Goal: Task Accomplishment & Management: Complete application form

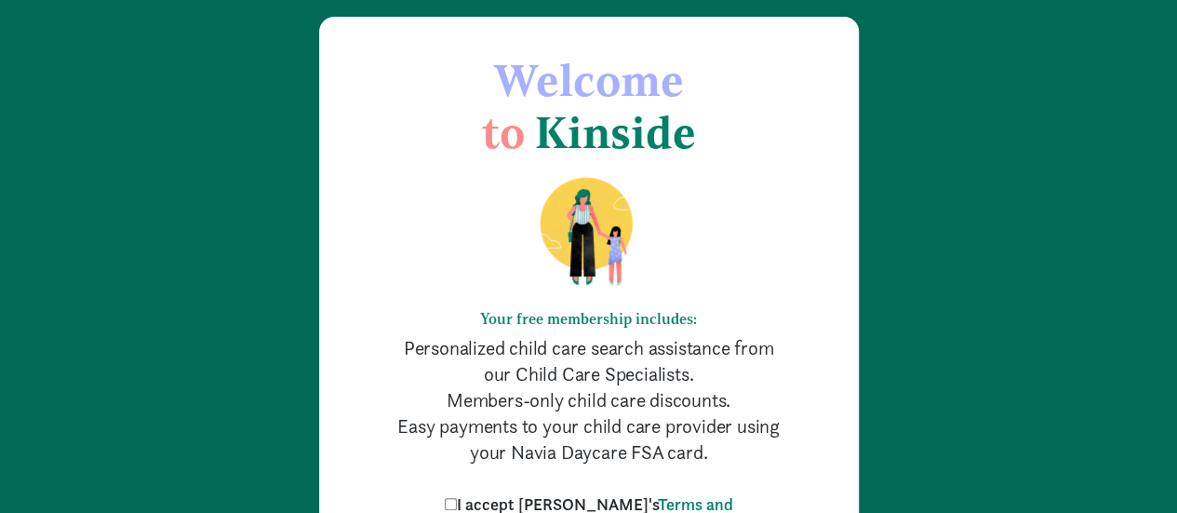
scroll to position [186, 0]
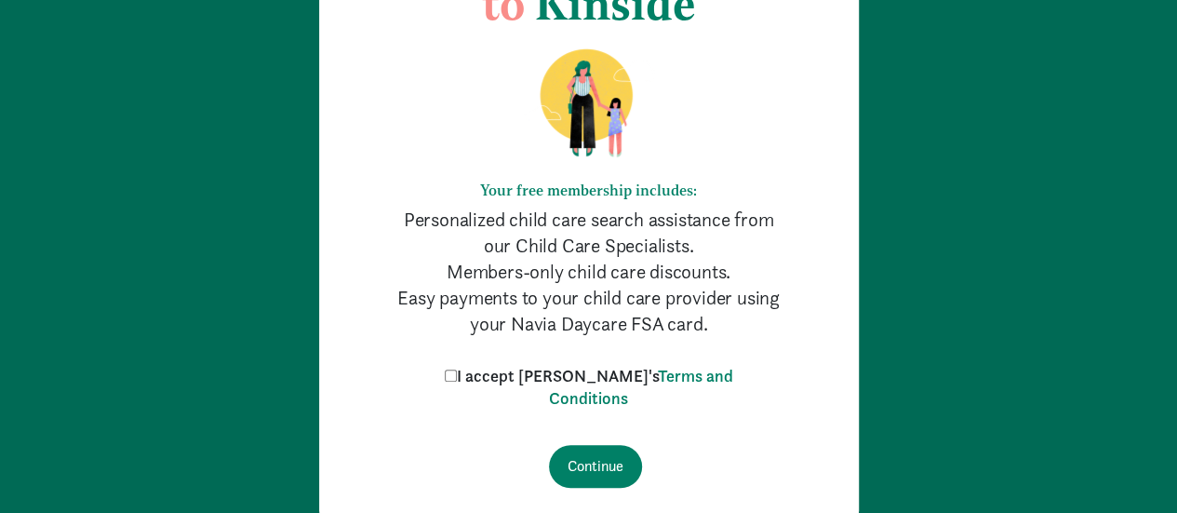
click at [457, 371] on input "I accept [PERSON_NAME]'s Terms and Conditions" at bounding box center [451, 376] width 12 height 12
checkbox input "true"
click at [602, 456] on input "Continue" at bounding box center [595, 466] width 93 height 43
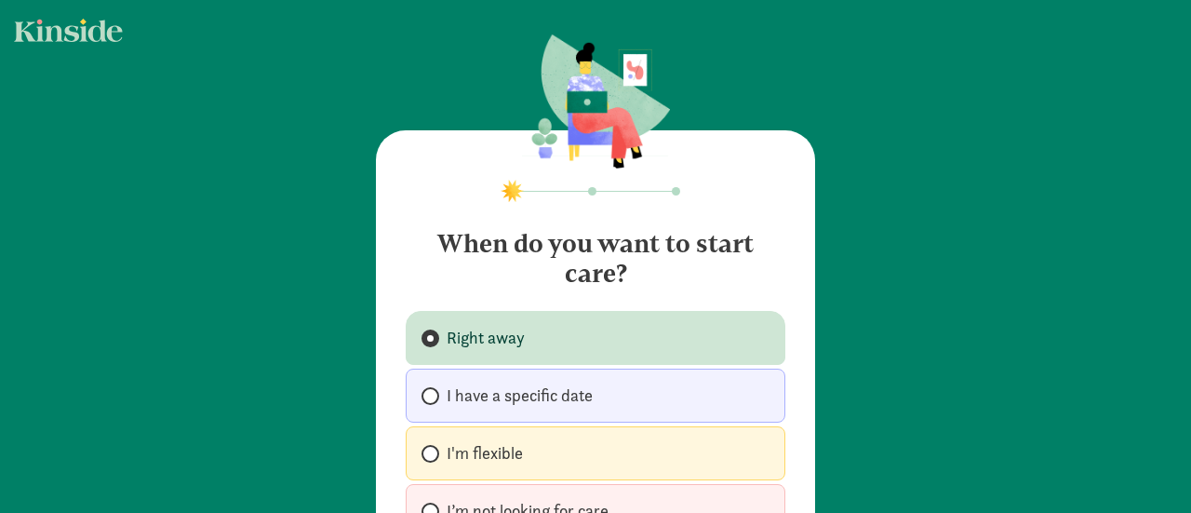
click at [502, 354] on label "Right away" at bounding box center [596, 338] width 380 height 54
click at [434, 344] on input "Right away" at bounding box center [428, 338] width 12 height 12
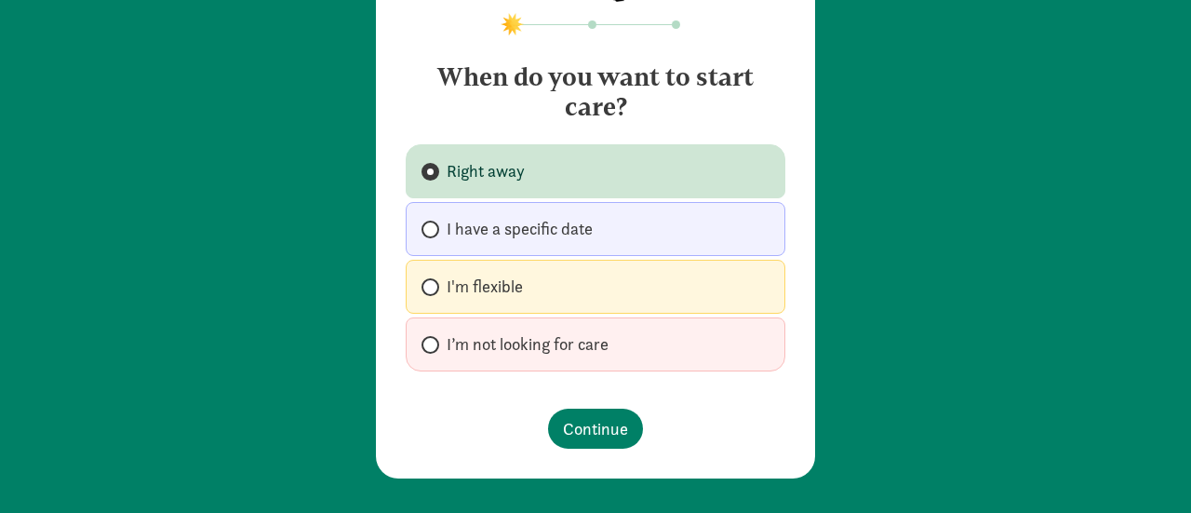
click at [546, 302] on label "I'm flexible" at bounding box center [596, 287] width 380 height 54
click at [434, 293] on input "I'm flexible" at bounding box center [428, 287] width 12 height 12
radio input "true"
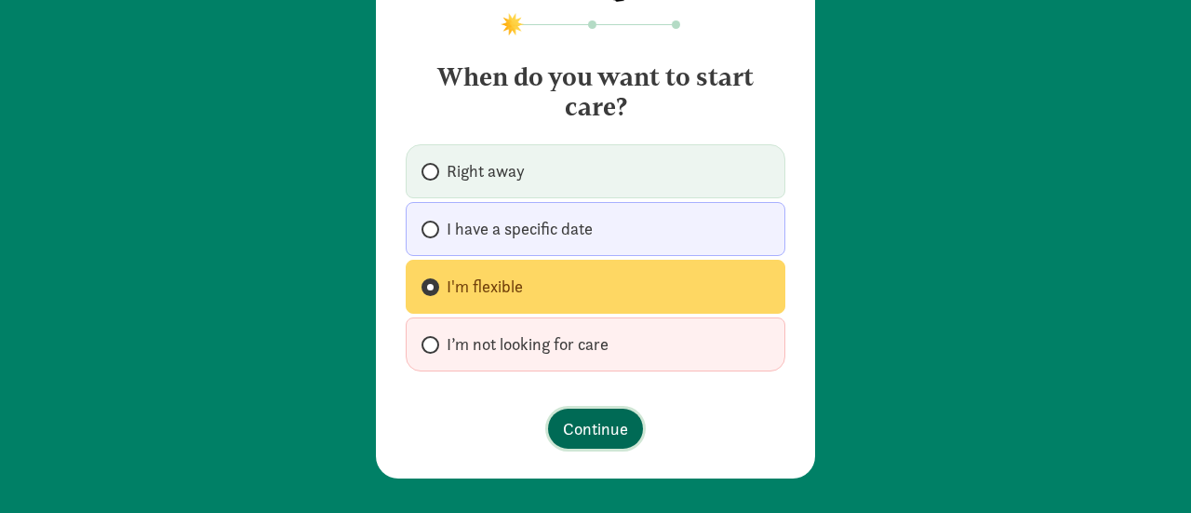
click at [577, 424] on span "Continue" at bounding box center [595, 428] width 65 height 25
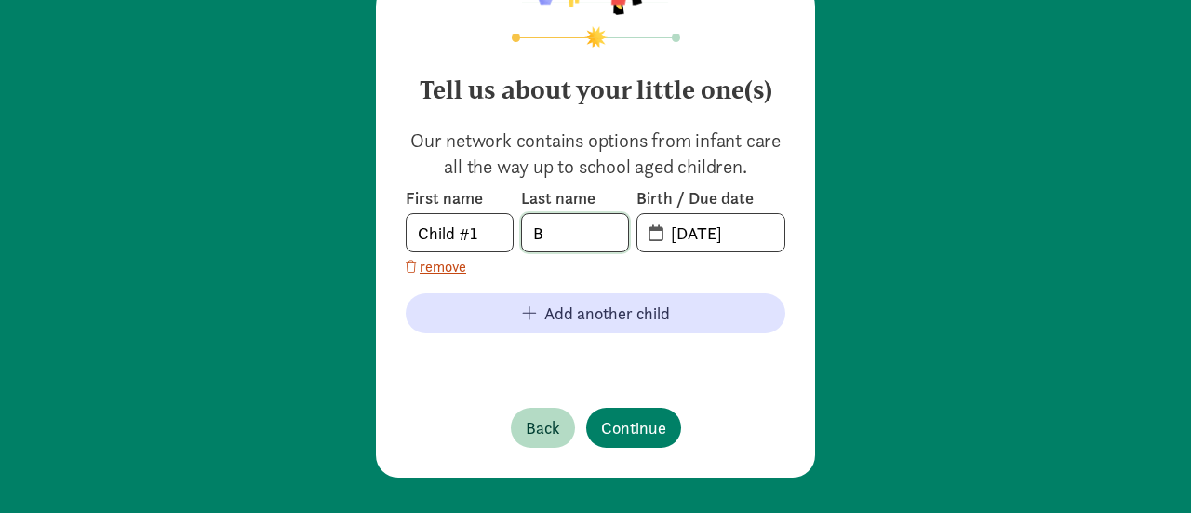
click at [553, 230] on input "B" at bounding box center [575, 232] width 106 height 37
click at [743, 227] on input "09-15-2025" at bounding box center [722, 232] width 125 height 37
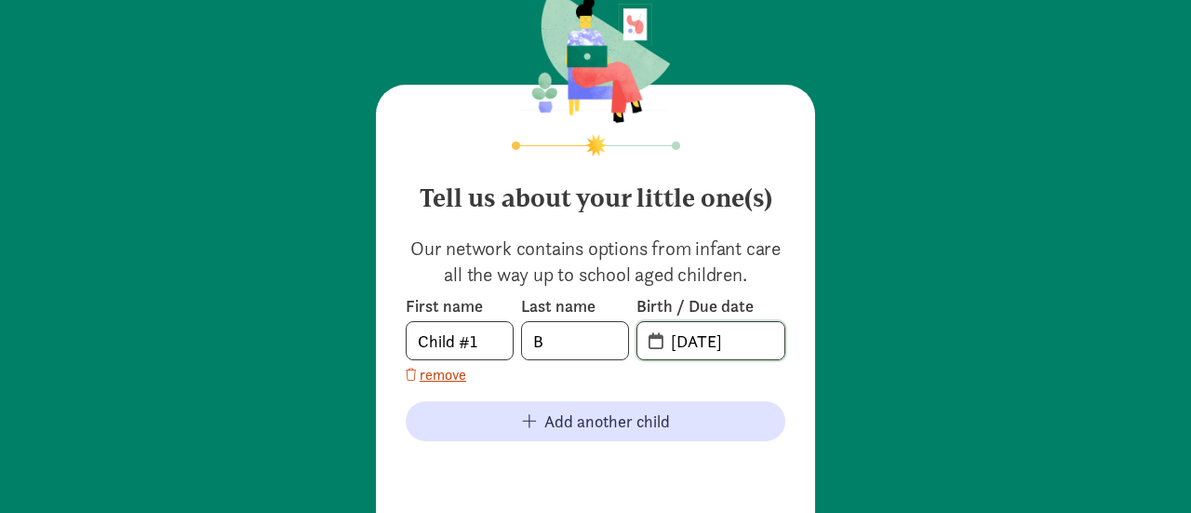
scroll to position [0, 0]
